Goal: Information Seeking & Learning: Learn about a topic

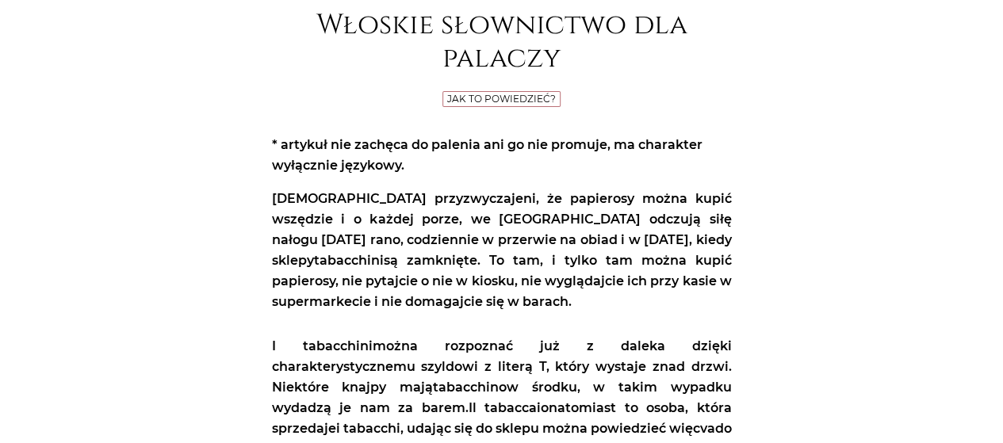
scroll to position [396, 0]
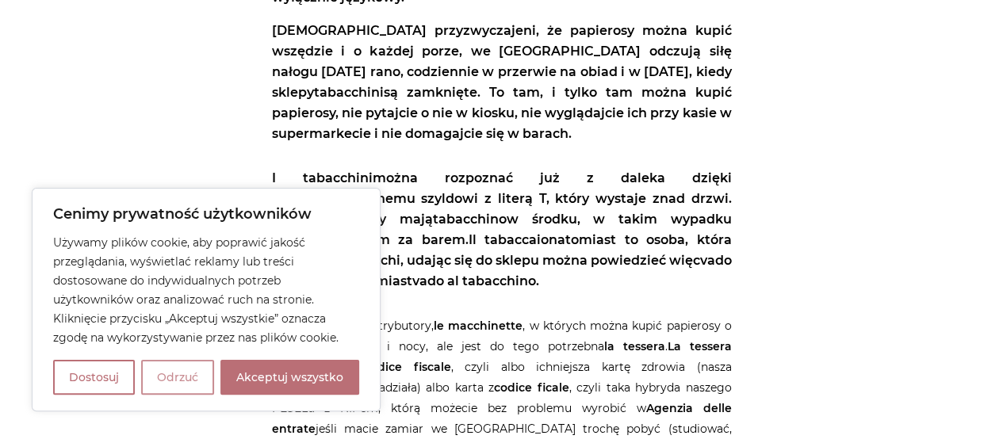
click at [179, 373] on button "Odrzuć" at bounding box center [177, 377] width 73 height 35
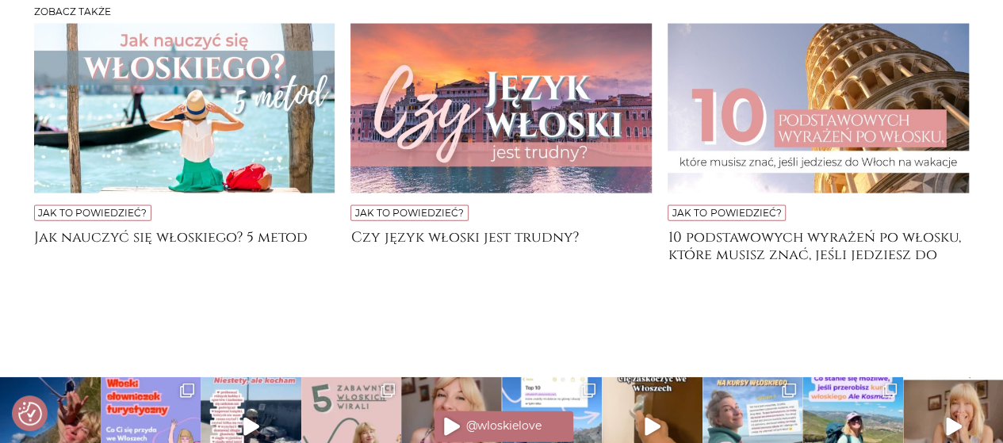
scroll to position [1665, 0]
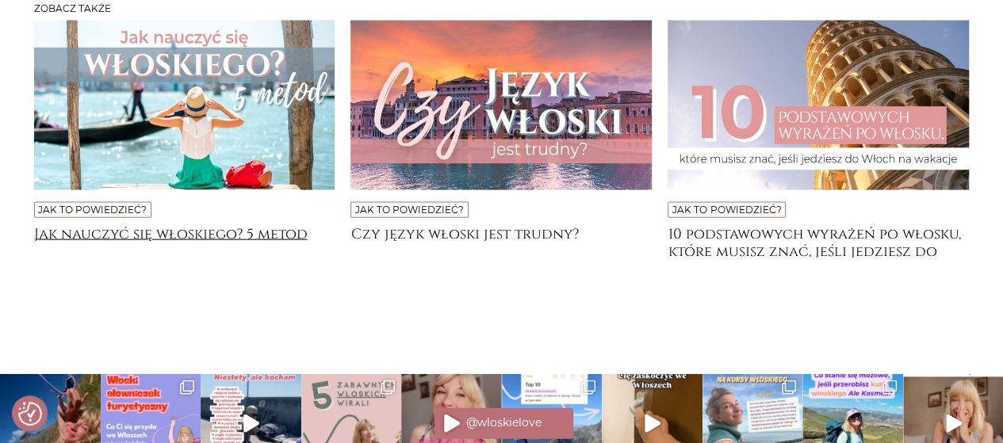
click at [255, 226] on h4 "Jak nauczyć się włoskiego? 5 metod" at bounding box center [184, 242] width 301 height 32
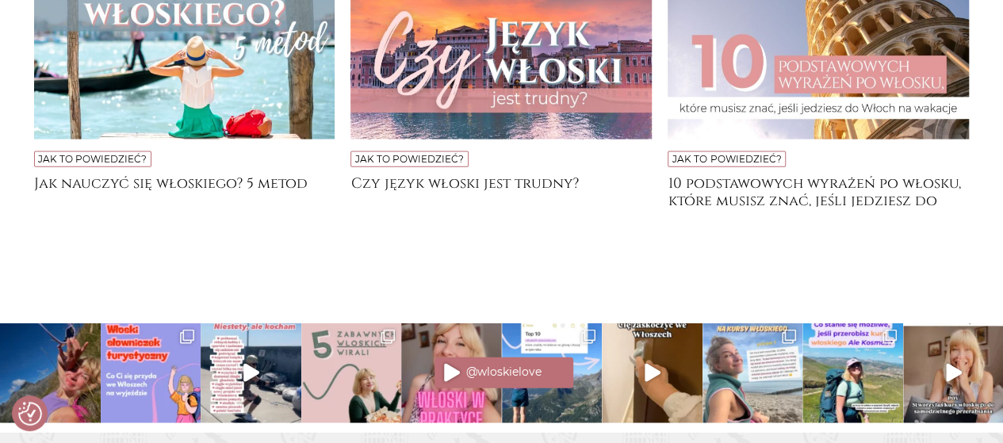
scroll to position [1740, 0]
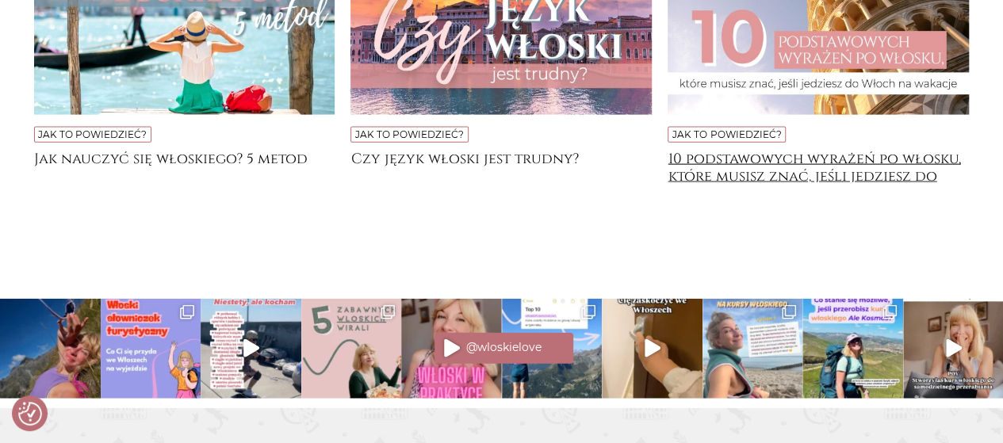
click at [815, 151] on h4 "10 podstawowych wyrażeń po włosku, które musisz znać, jeśli jedziesz do [GEOGRA…" at bounding box center [818, 167] width 301 height 32
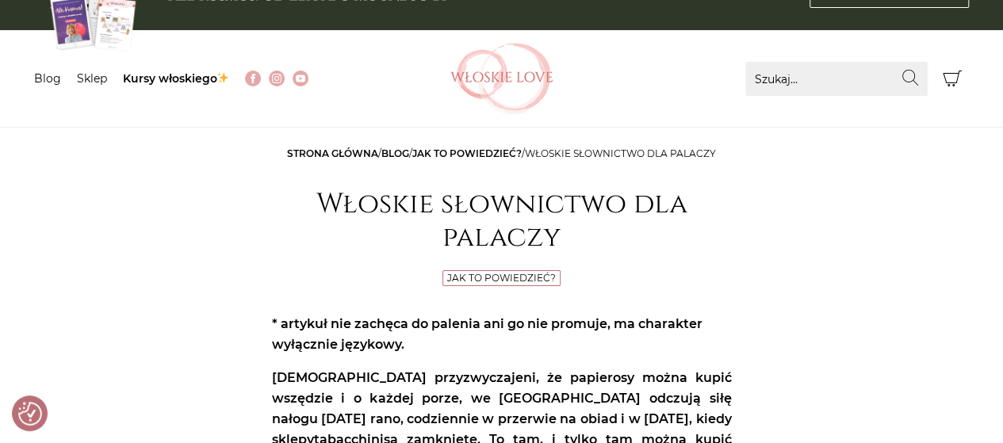
scroll to position [0, 0]
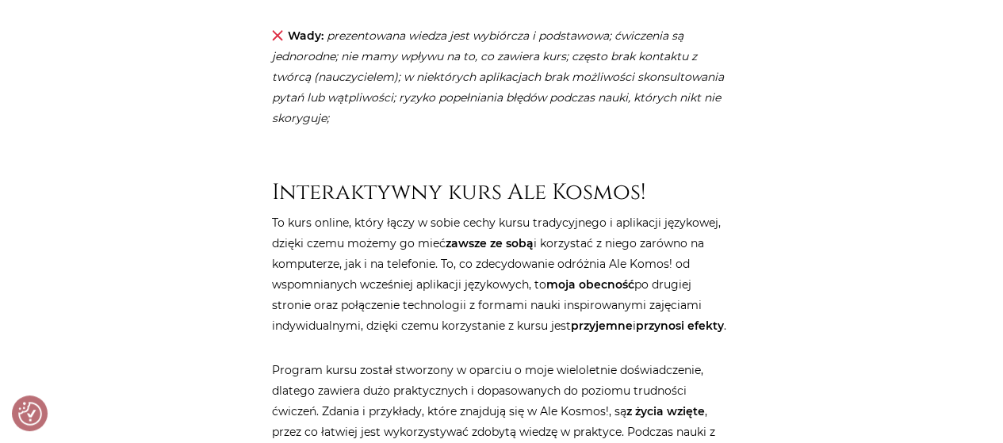
scroll to position [2299, 0]
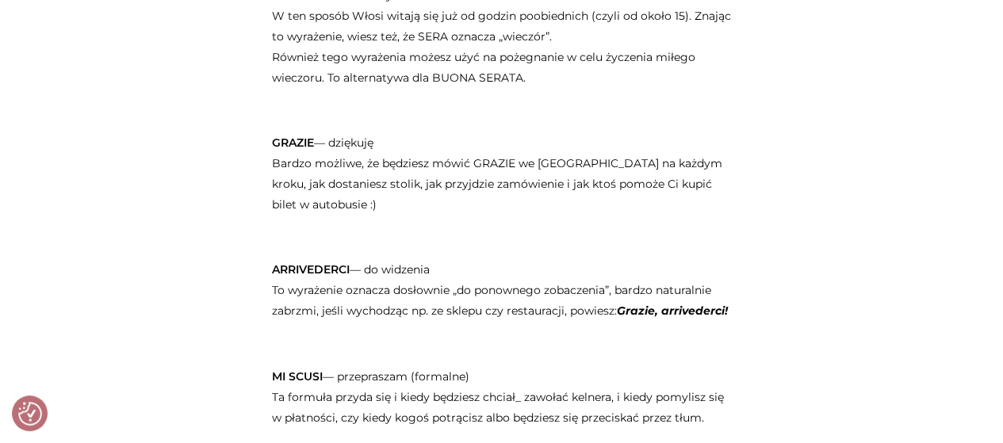
scroll to position [1110, 0]
